Goal: Information Seeking & Learning: Find specific fact

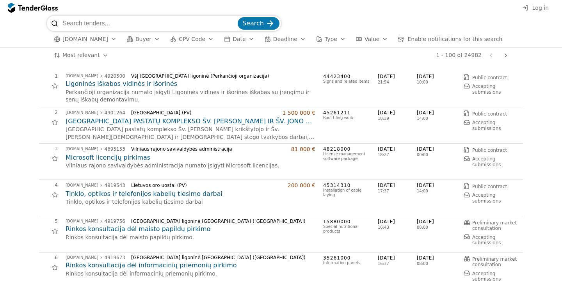
click at [115, 22] on input "search" at bounding box center [149, 24] width 174 height 16
type input "sniego valymas"
click at [238, 17] on button "Search" at bounding box center [259, 23] width 42 height 12
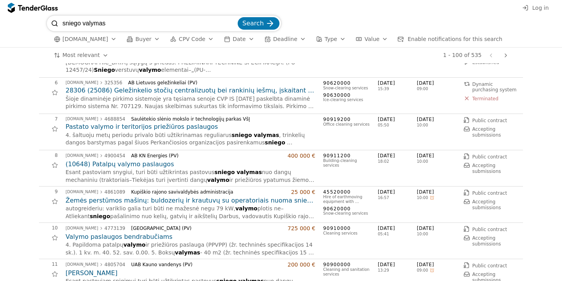
scroll to position [175, 0]
click at [127, 202] on h2 "Žemės perstūmos mašinų: buldozerių ir krautuvų su operatoriais nuoma sniego paš…" at bounding box center [191, 200] width 250 height 9
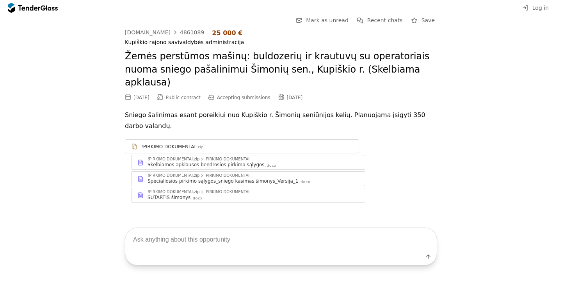
click at [183, 162] on div "Skelbiamos apklausos bendrosios pirkimo sąlygos" at bounding box center [206, 165] width 117 height 6
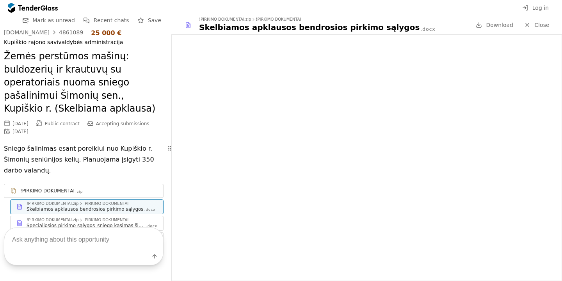
click at [57, 216] on div "Label" at bounding box center [84, 246] width 168 height 69
